Goal: Information Seeking & Learning: Check status

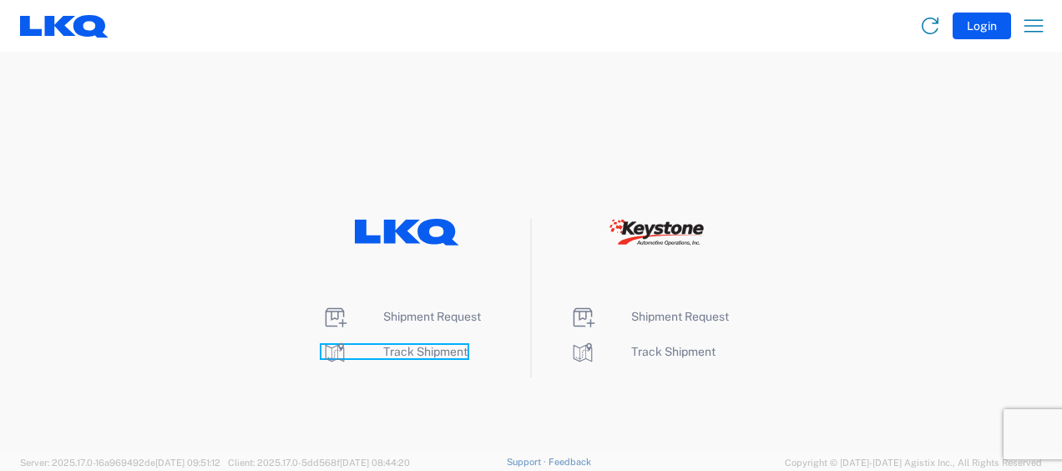
click at [431, 356] on span "Track Shipment" at bounding box center [425, 351] width 84 height 13
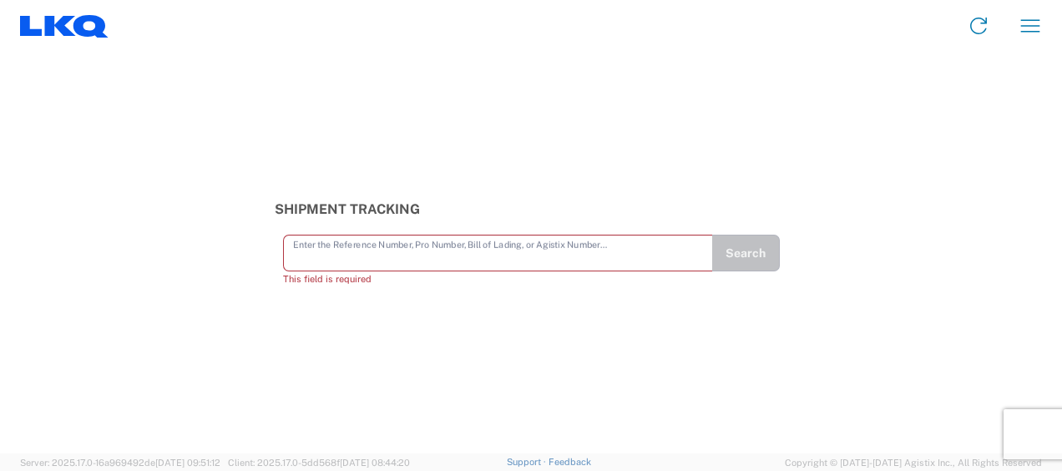
click at [363, 257] on input "text" at bounding box center [498, 251] width 410 height 29
type input "4"
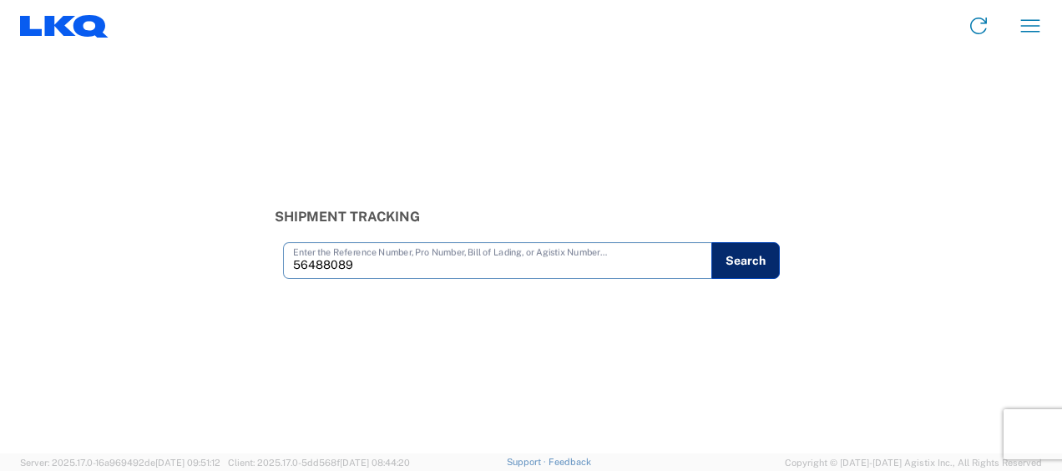
type input "56488089"
click at [725, 246] on button "Search" at bounding box center [746, 260] width 68 height 37
